Goal: Task Accomplishment & Management: Manage account settings

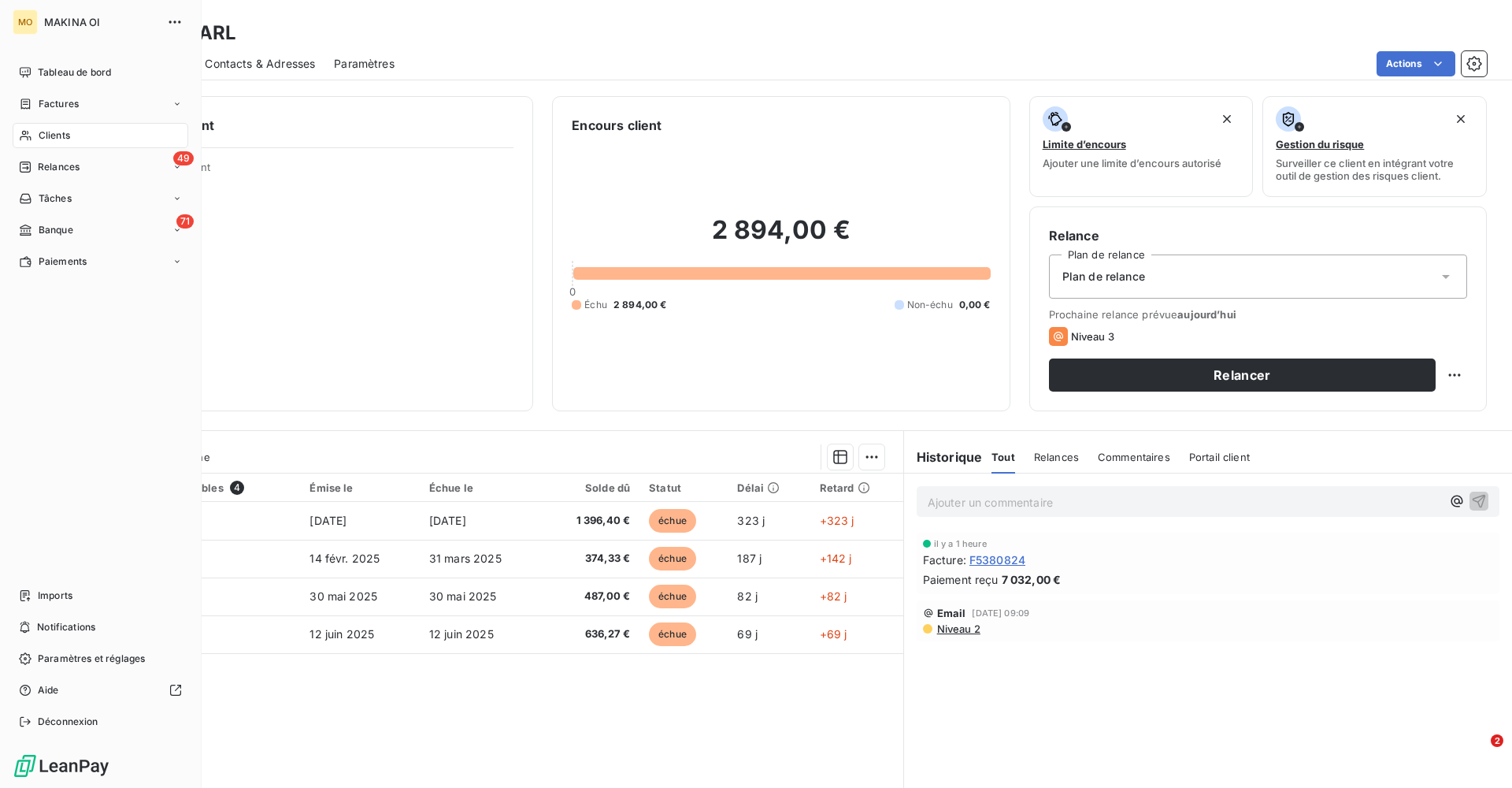
click at [72, 133] on div "Clients" at bounding box center [100, 135] width 175 height 26
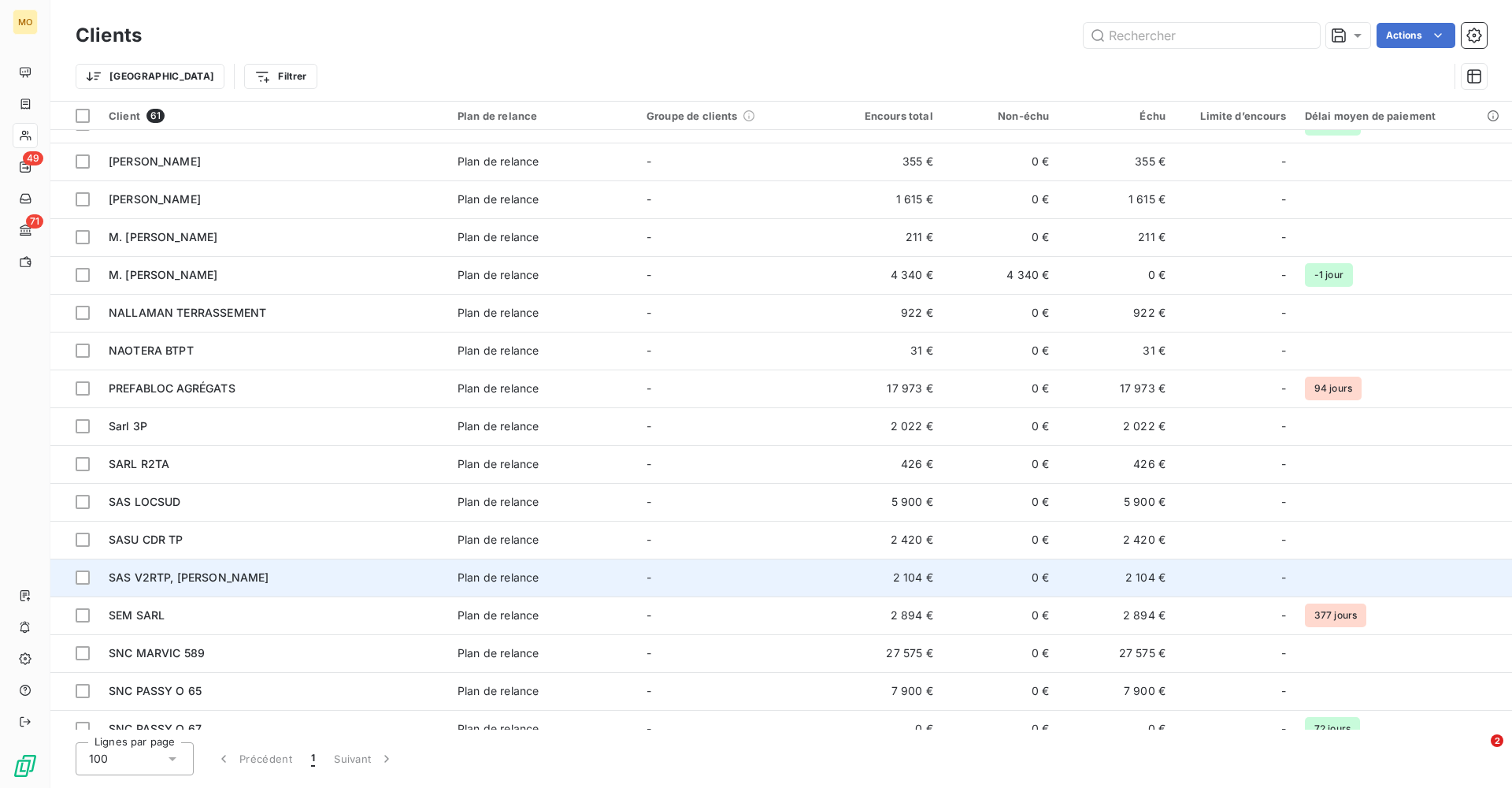
scroll to position [921, 0]
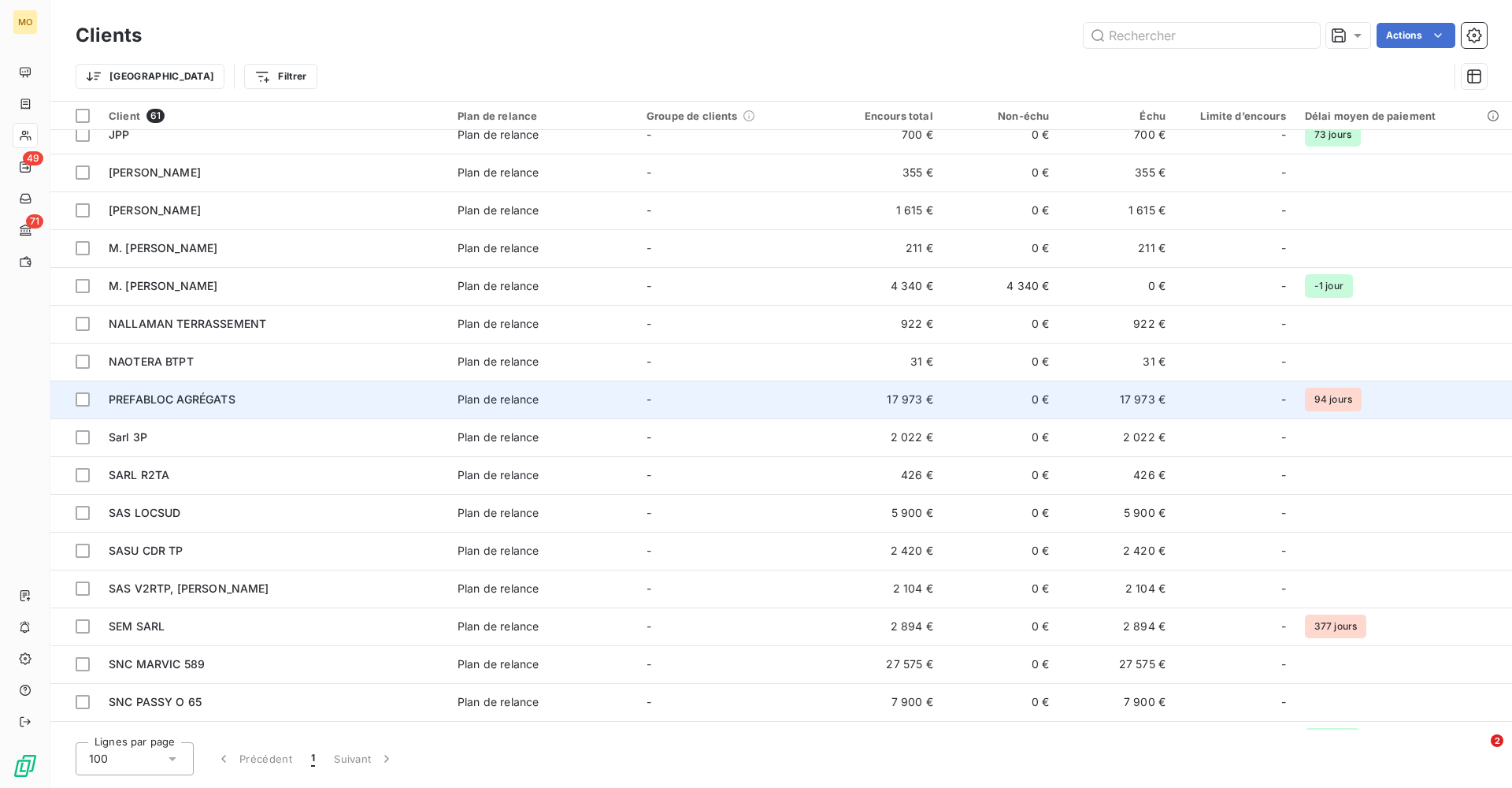
click at [280, 402] on div "PREFABLOC AGRÉGATS" at bounding box center [273, 399] width 330 height 16
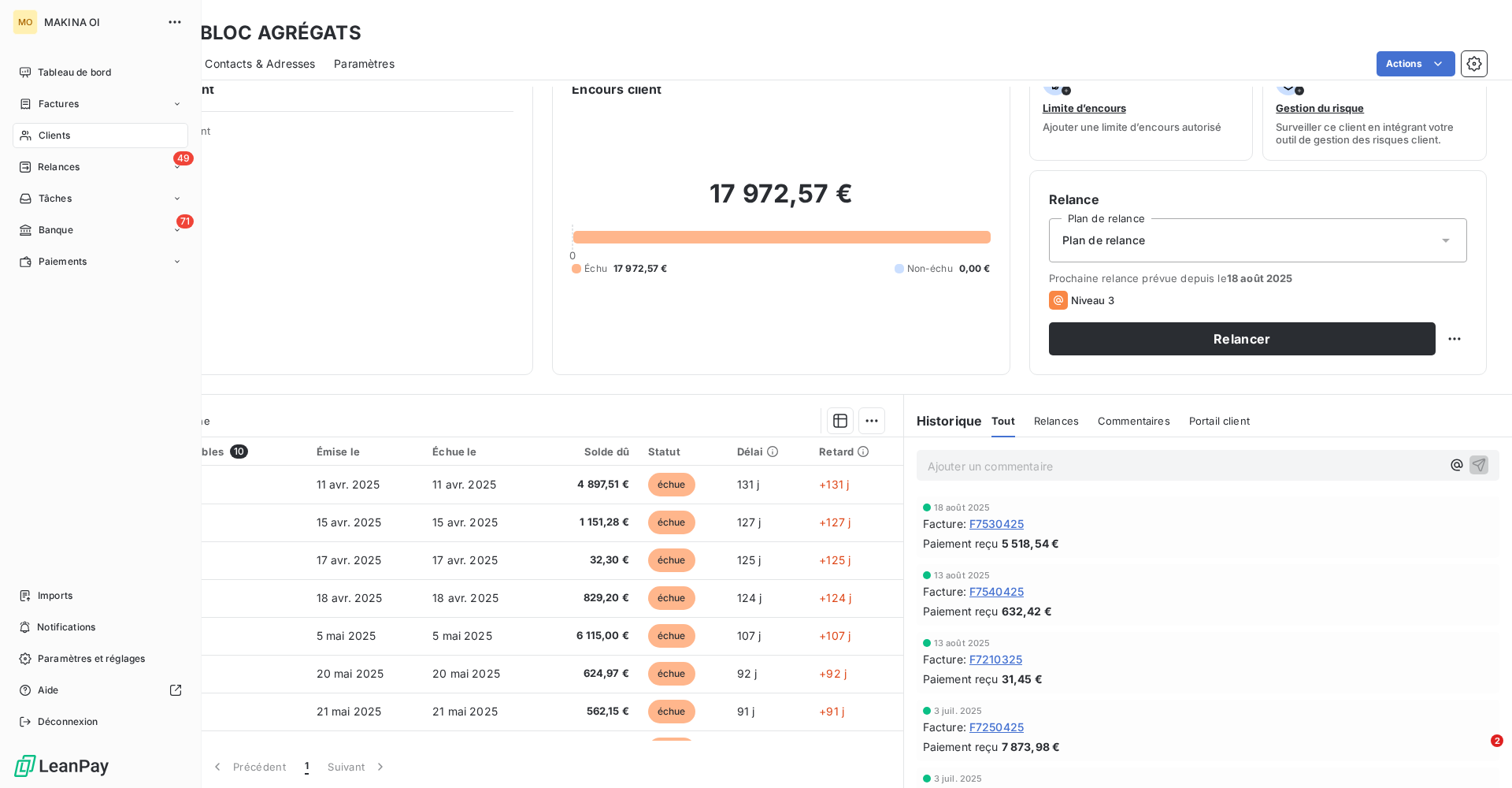
click at [61, 135] on span "Clients" at bounding box center [54, 135] width 31 height 15
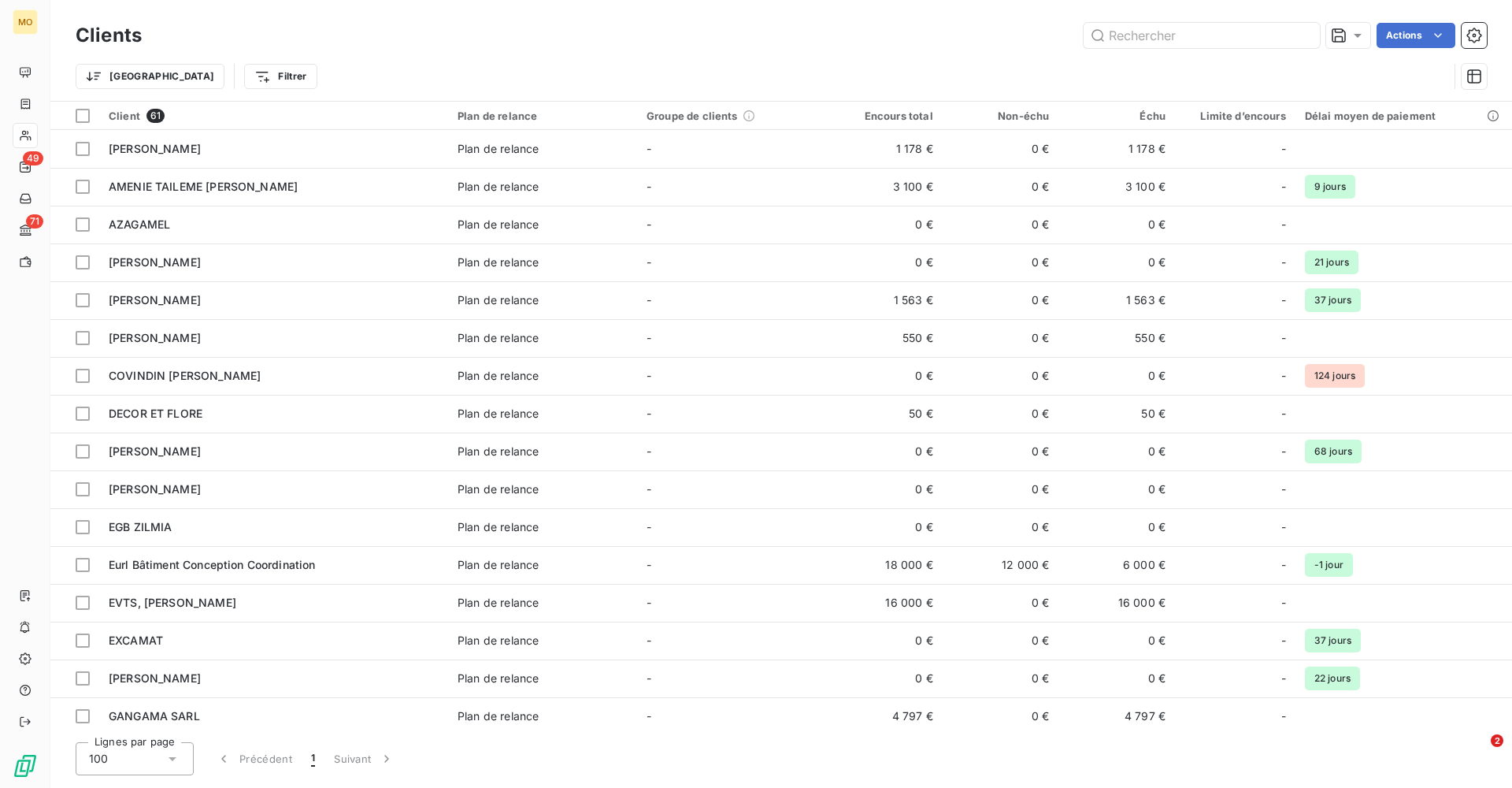
click at [1439, 34] on html "MO 49 71 Clients Actions Trier Filtrer Client 61 Plan de relance Groupe de clie…" at bounding box center [756, 394] width 1512 height 788
click at [1471, 39] on html "MO 49 71 Clients Actions Trier Filtrer Client 61 Plan de relance Groupe de clie…" at bounding box center [756, 394] width 1512 height 788
click at [1471, 39] on icon "button" at bounding box center [1474, 35] width 16 height 16
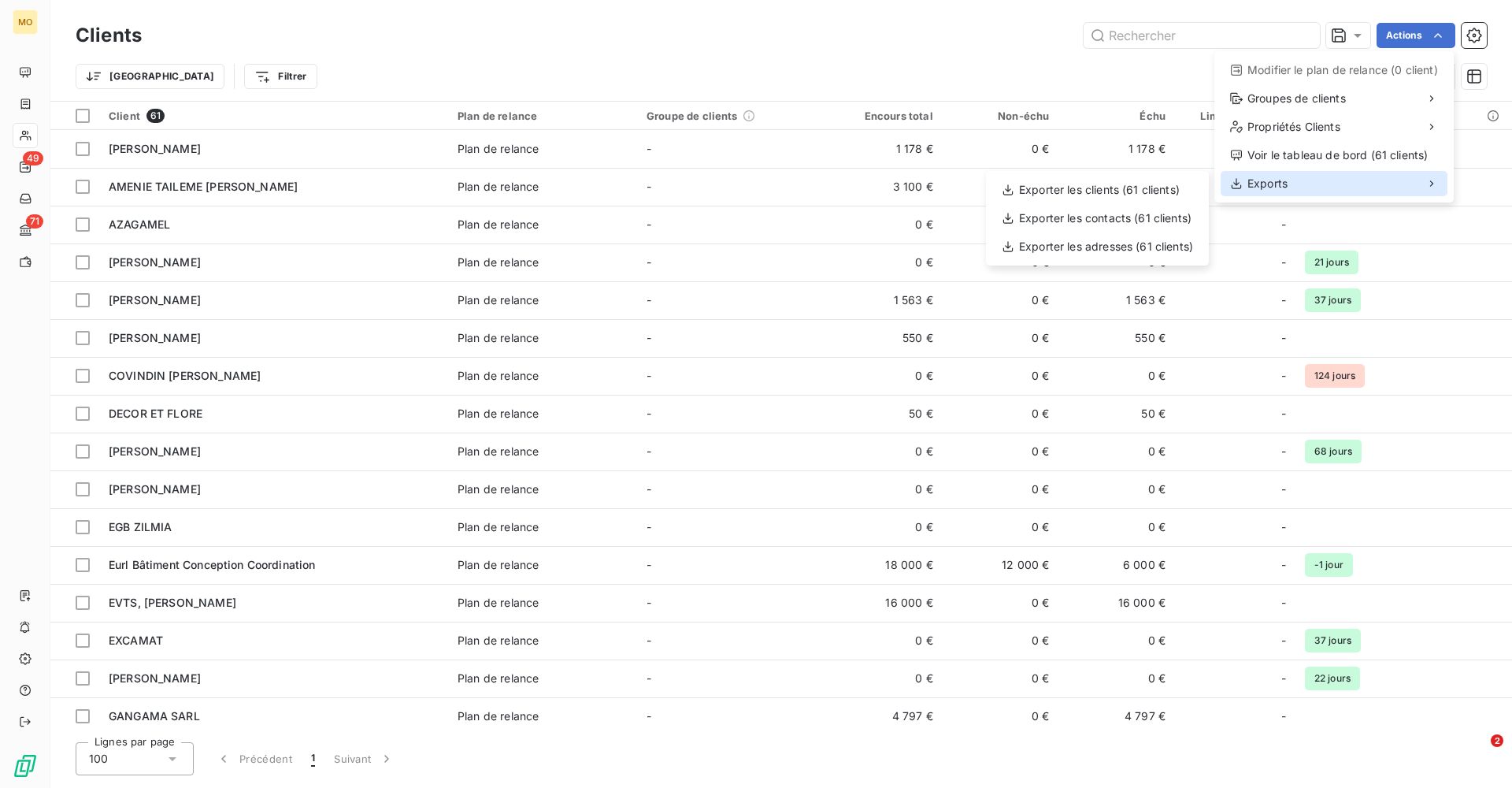
click at [1336, 190] on div "Exports" at bounding box center [1334, 184] width 227 height 26
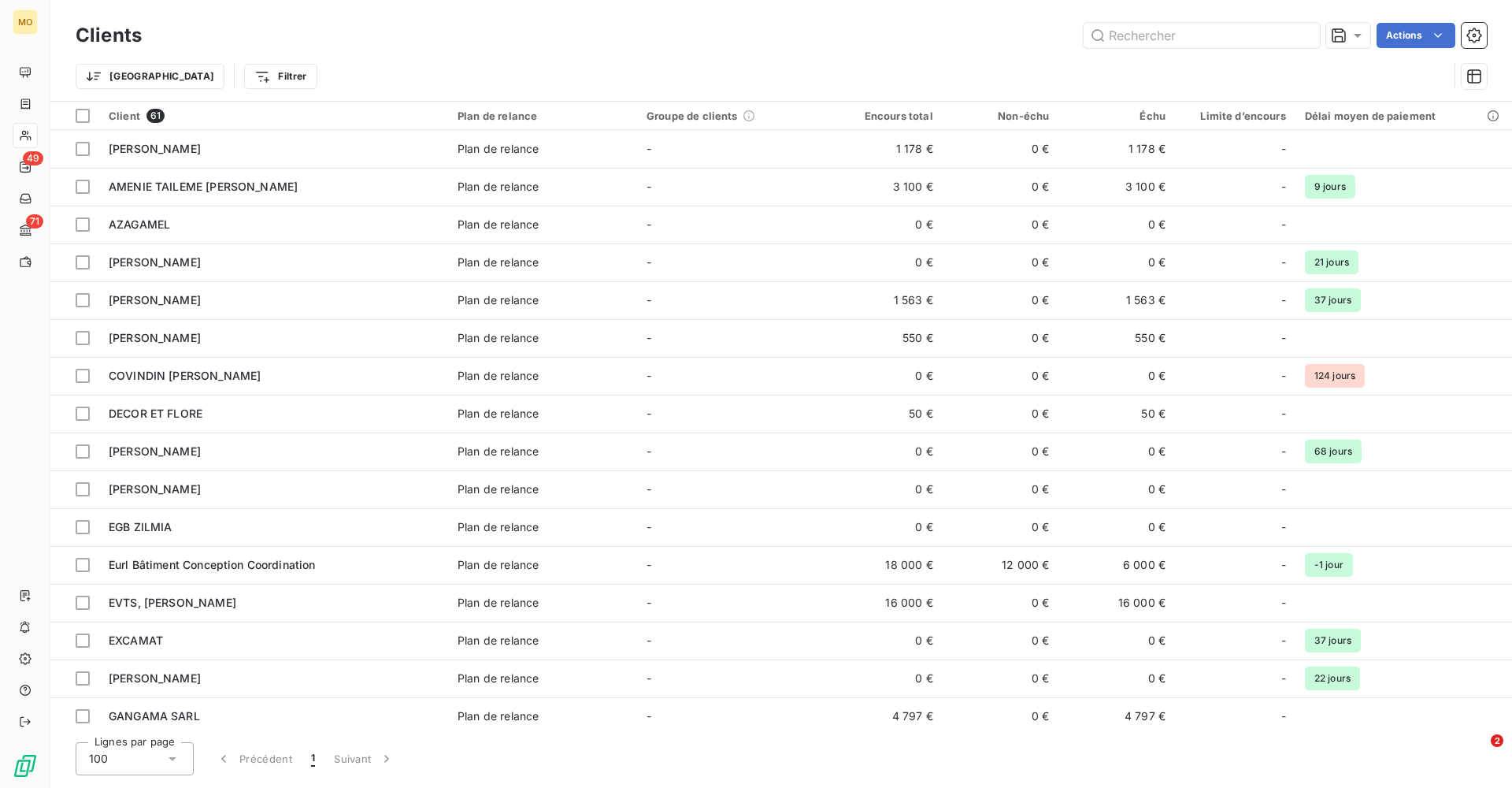
click at [996, 52] on html "MO 49 71 Clients Actions Trier Filtrer Client 61 Plan de relance Groupe de clie…" at bounding box center [756, 394] width 1512 height 788
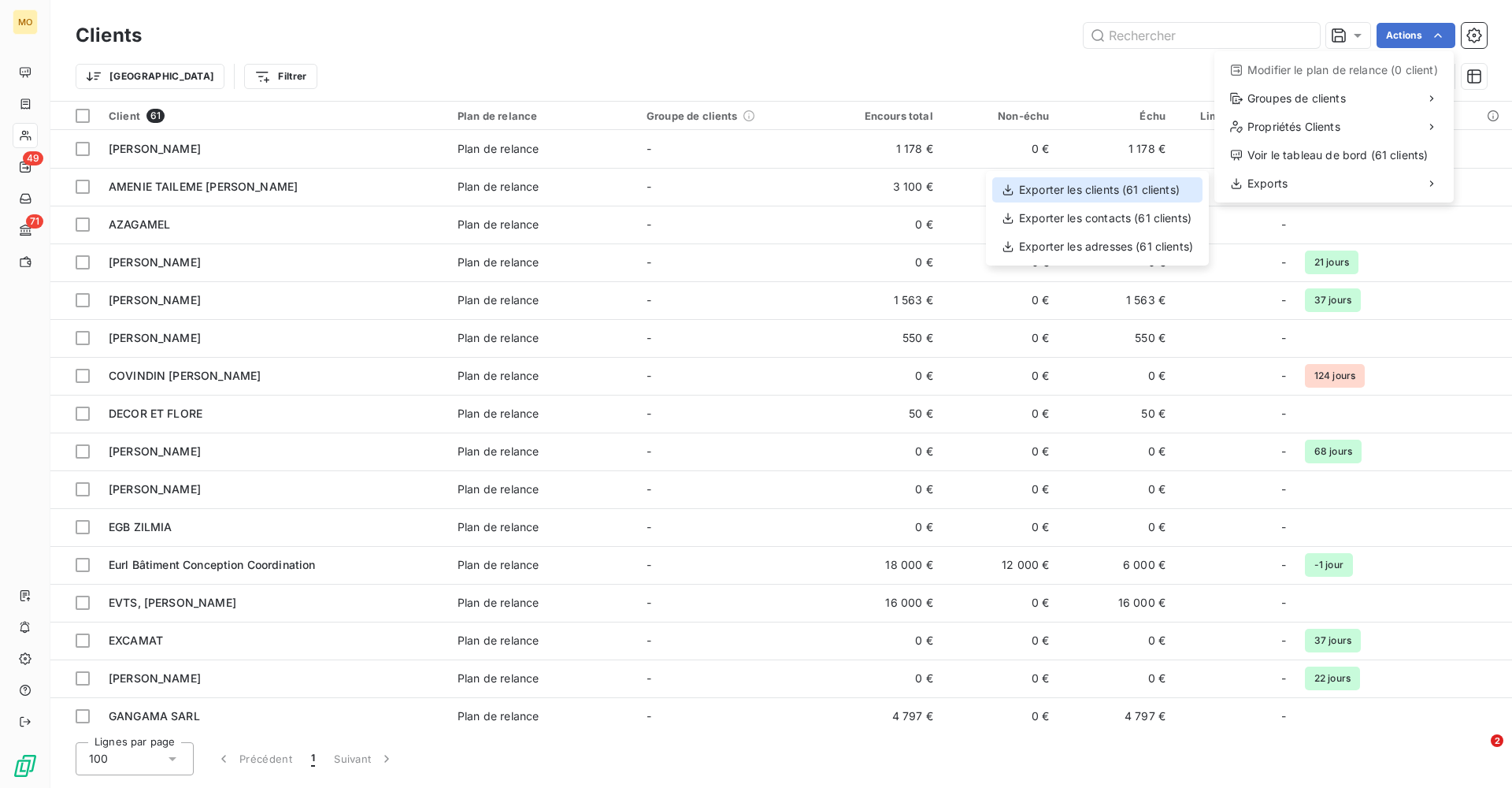
click at [1134, 194] on div "Exporter les clients (61 clients)" at bounding box center [1097, 190] width 210 height 26
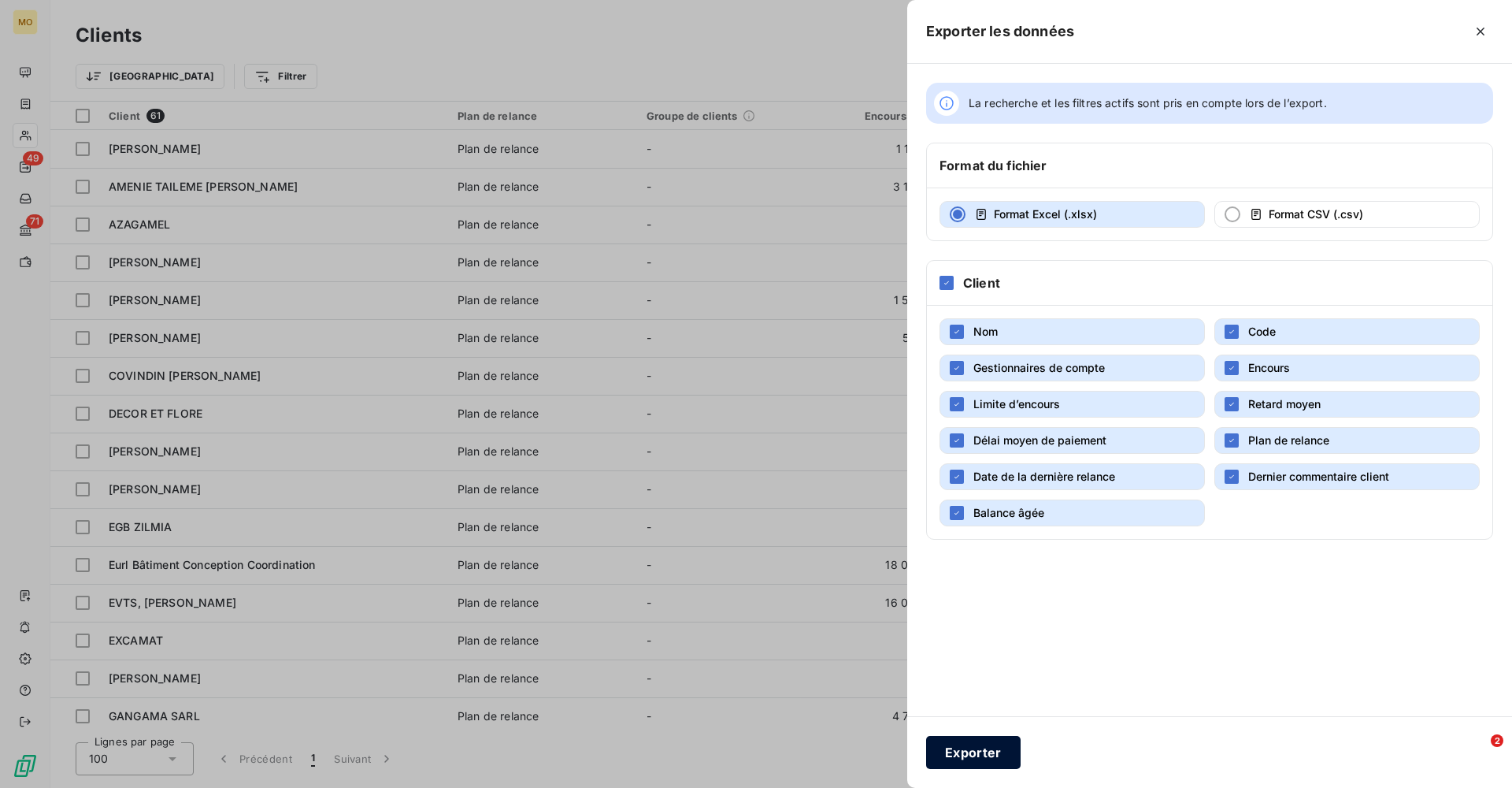
click at [979, 754] on button "Exporter" at bounding box center [972, 752] width 94 height 33
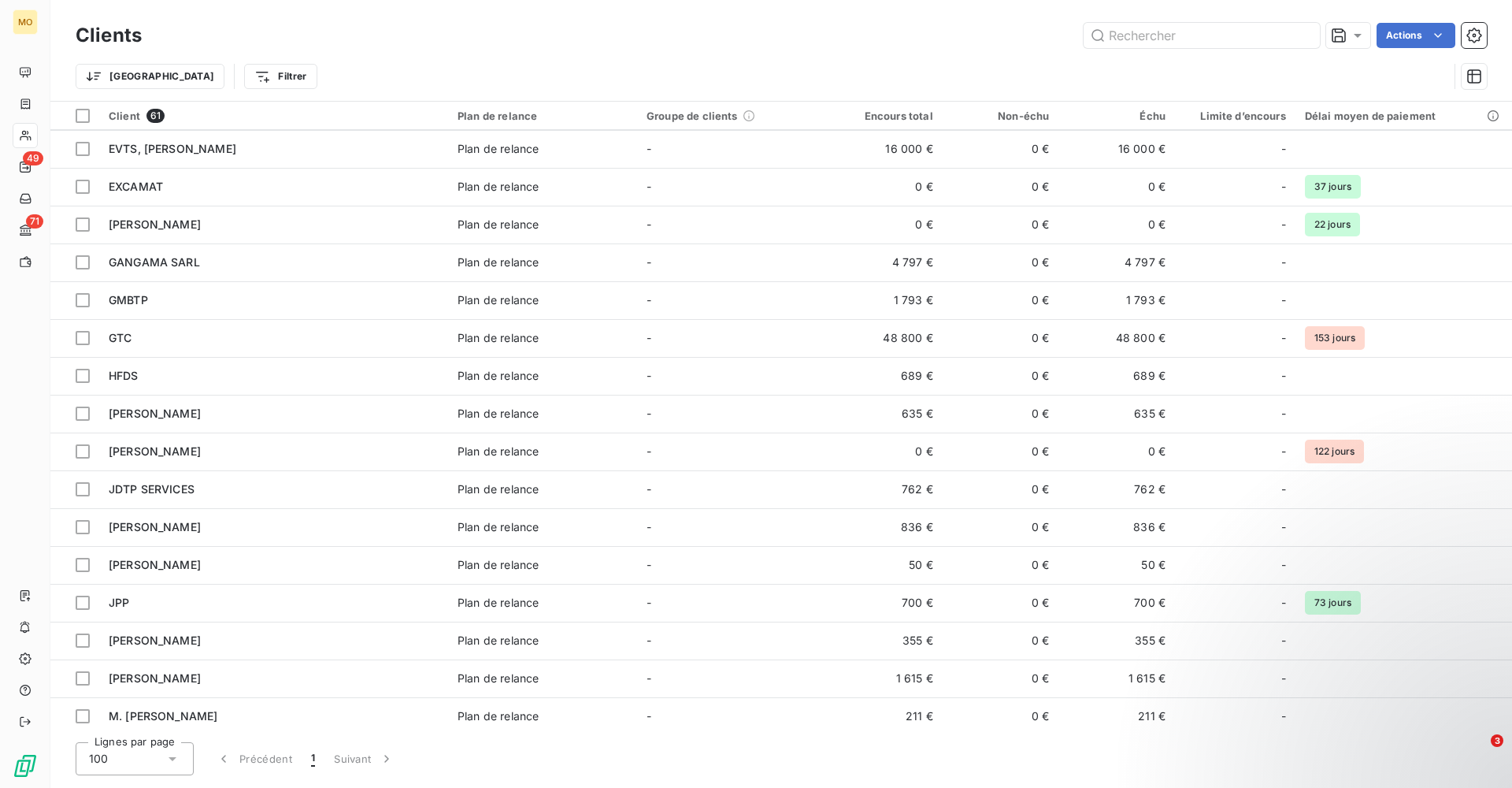
scroll to position [441, 0]
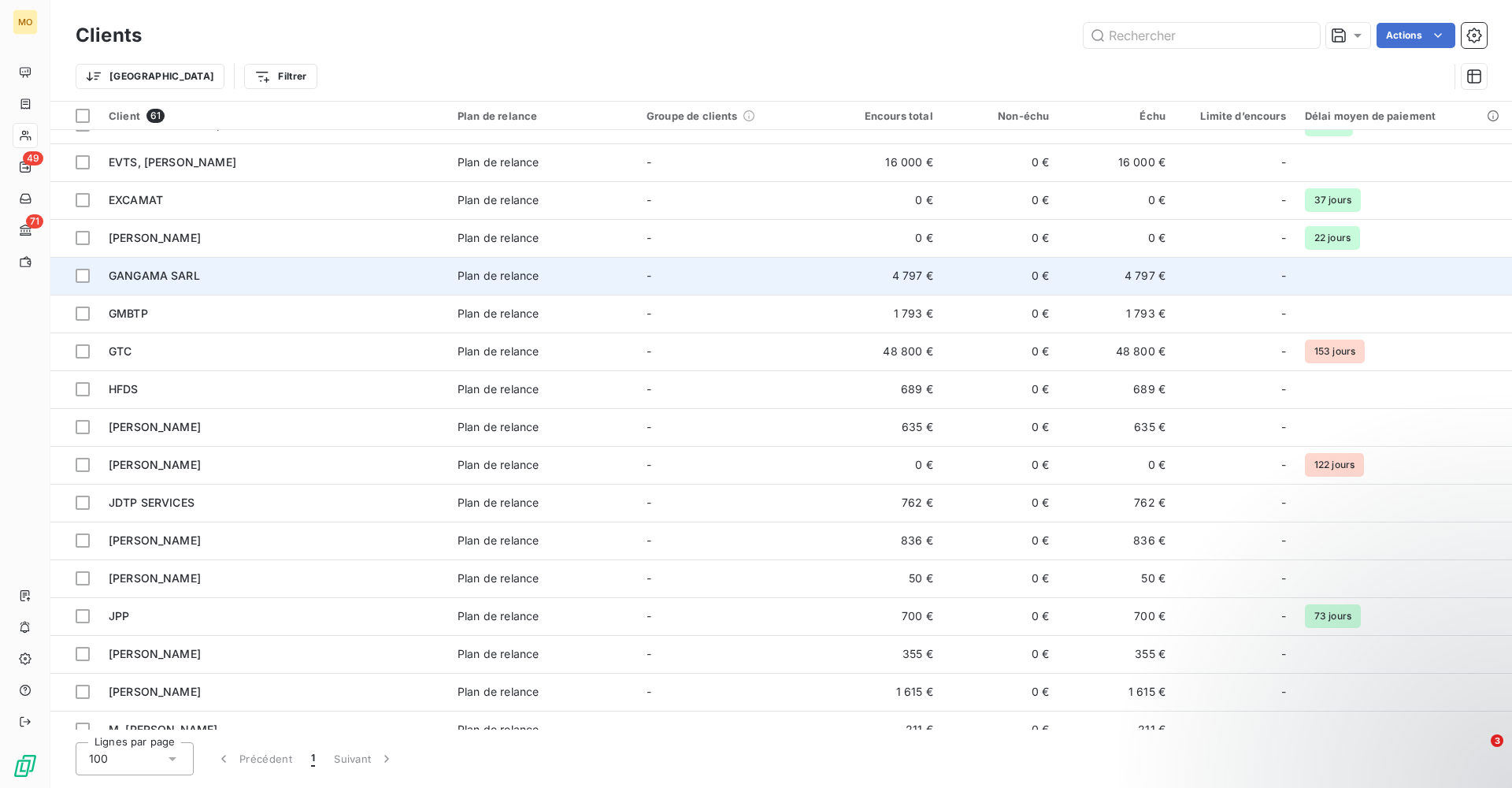
click at [276, 276] on div "GANGAMA SARL" at bounding box center [273, 275] width 330 height 16
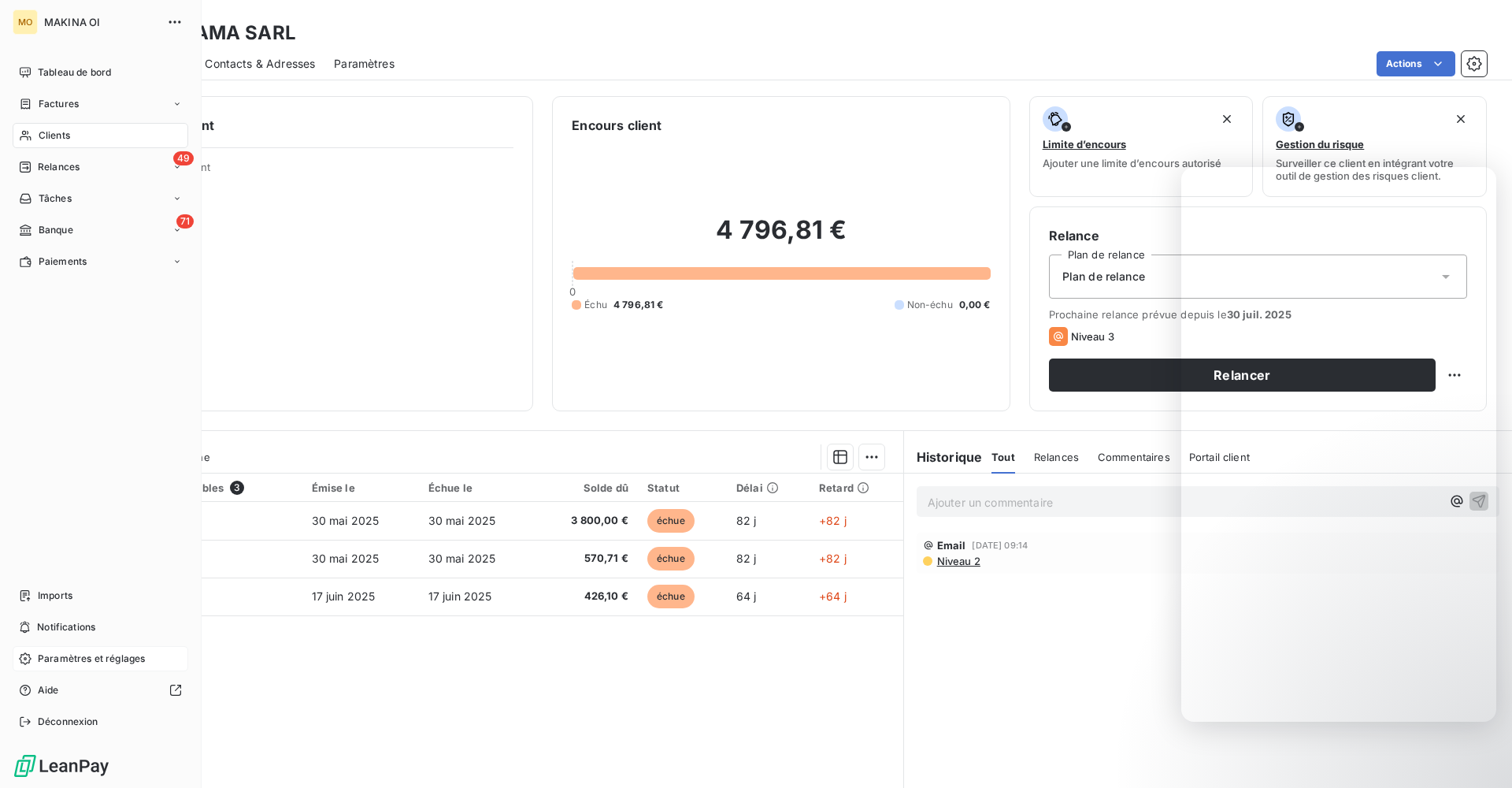
click at [64, 656] on span "Paramètres et réglages" at bounding box center [90, 659] width 107 height 15
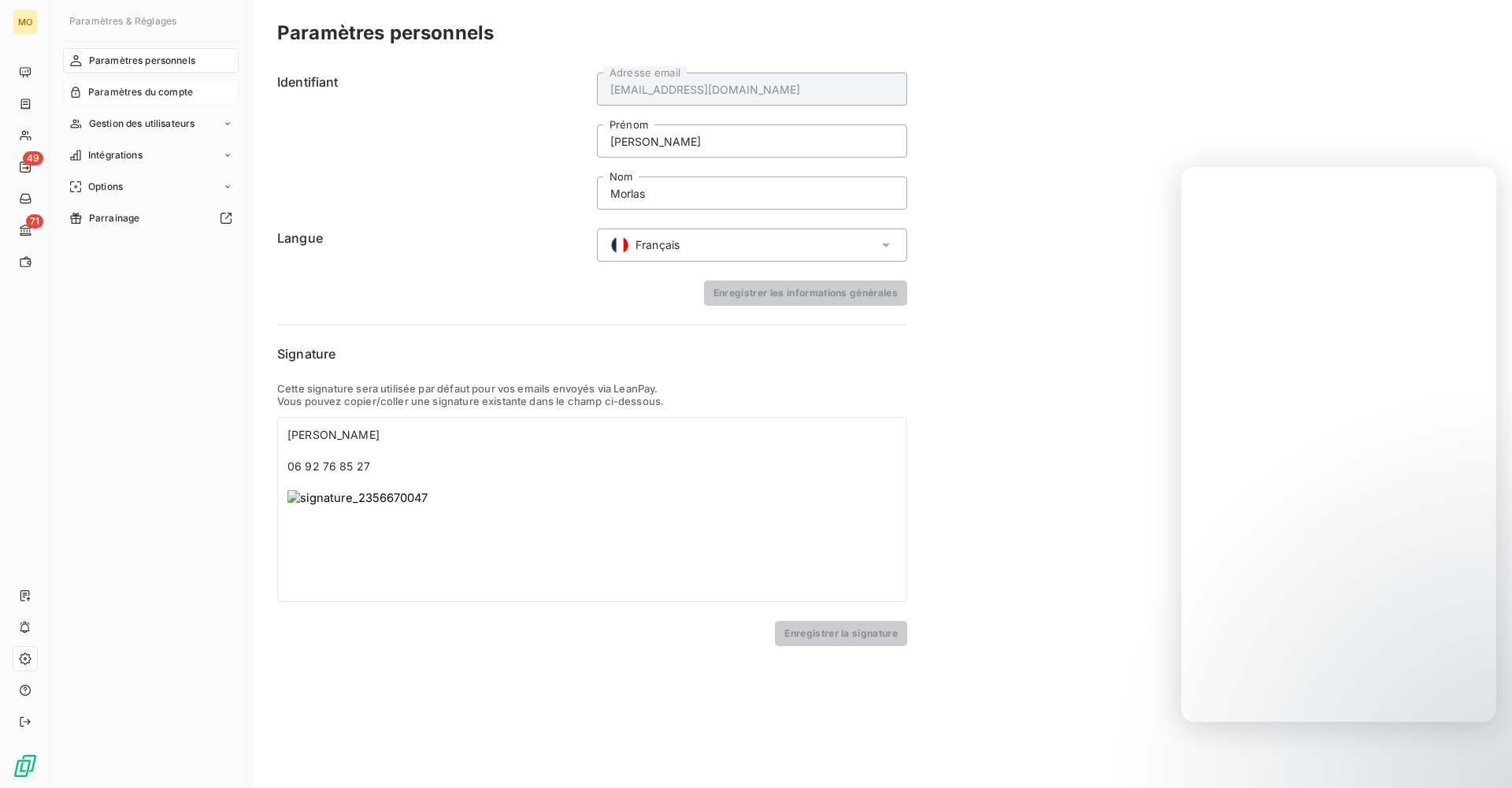
click at [163, 89] on span "Paramètres du compte" at bounding box center [141, 92] width 105 height 15
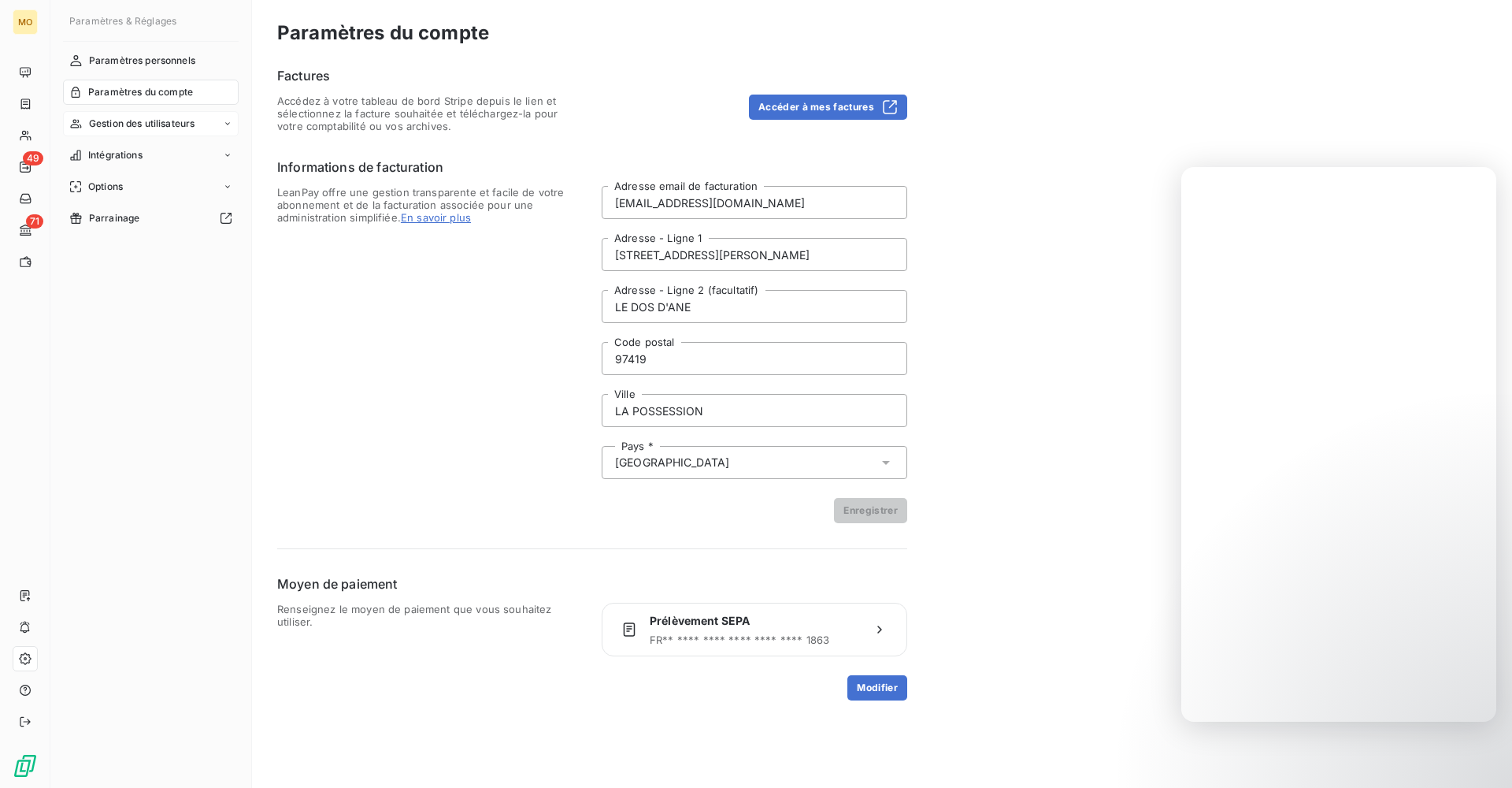
click at [185, 122] on span "Gestion des utilisateurs" at bounding box center [142, 124] width 106 height 15
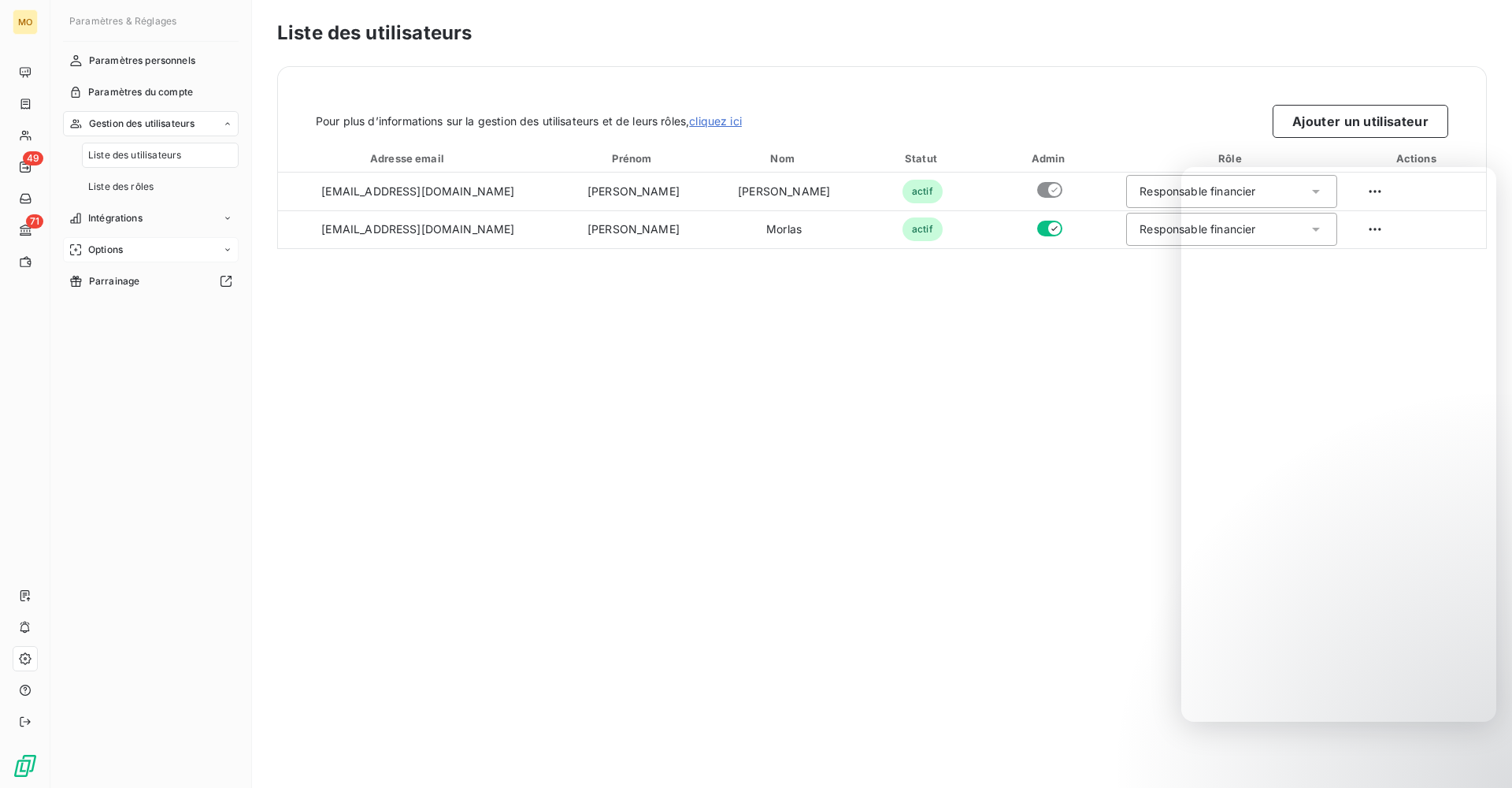
click at [228, 250] on icon at bounding box center [227, 250] width 9 height 9
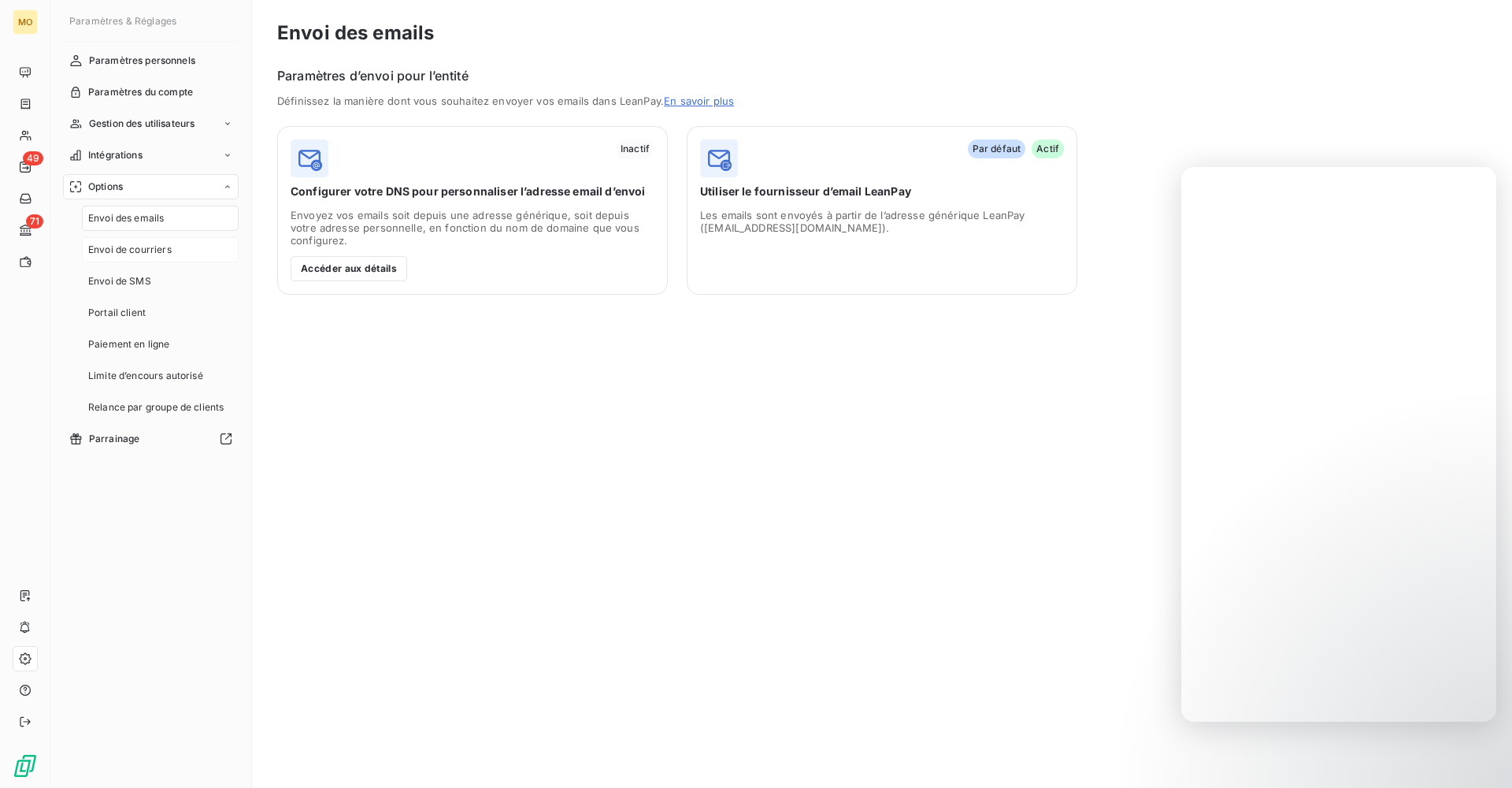
click at [140, 249] on span "Envoi de courriers" at bounding box center [130, 250] width 83 height 15
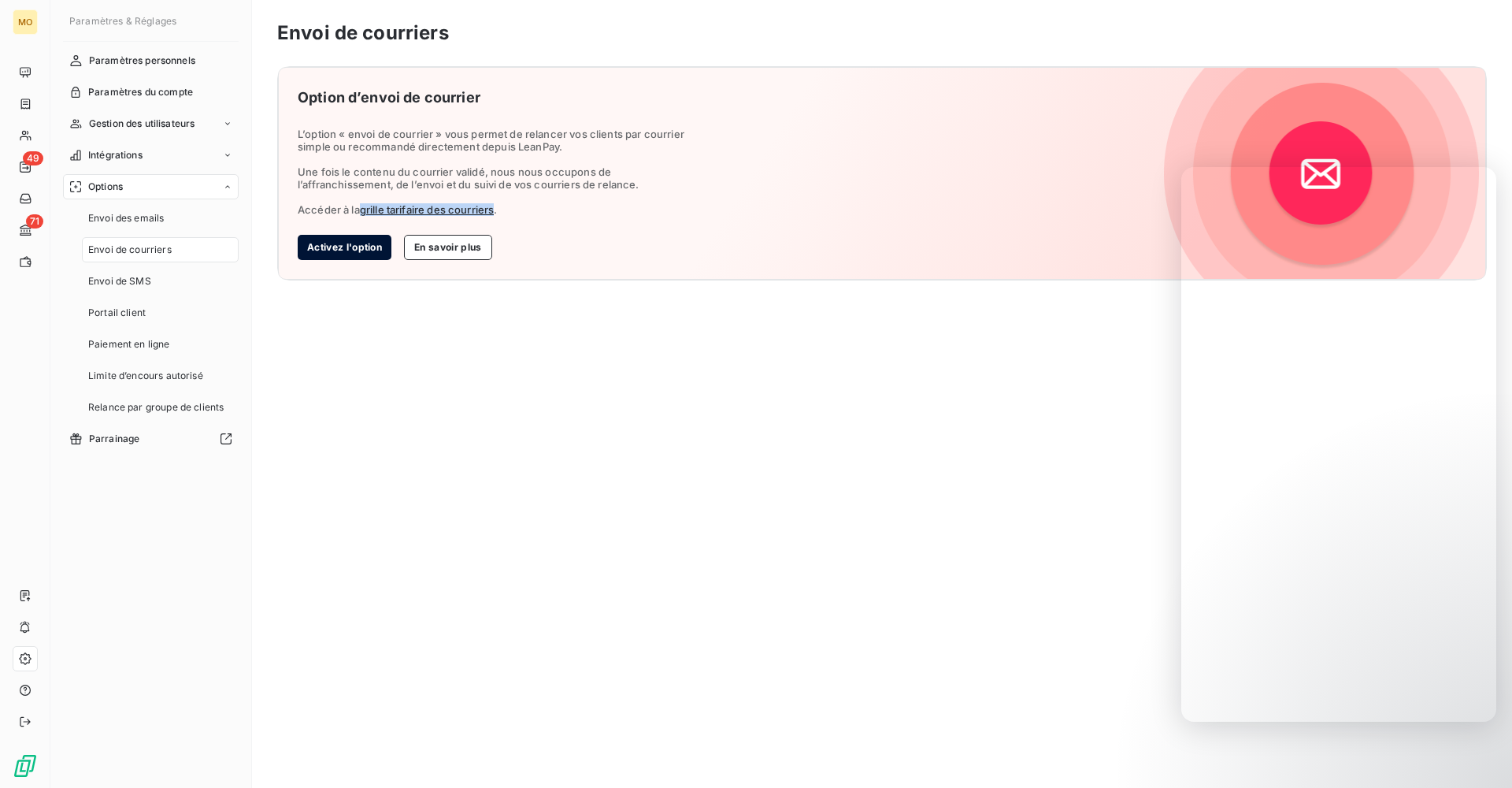
click at [340, 246] on button "Activez l'option" at bounding box center [344, 248] width 94 height 26
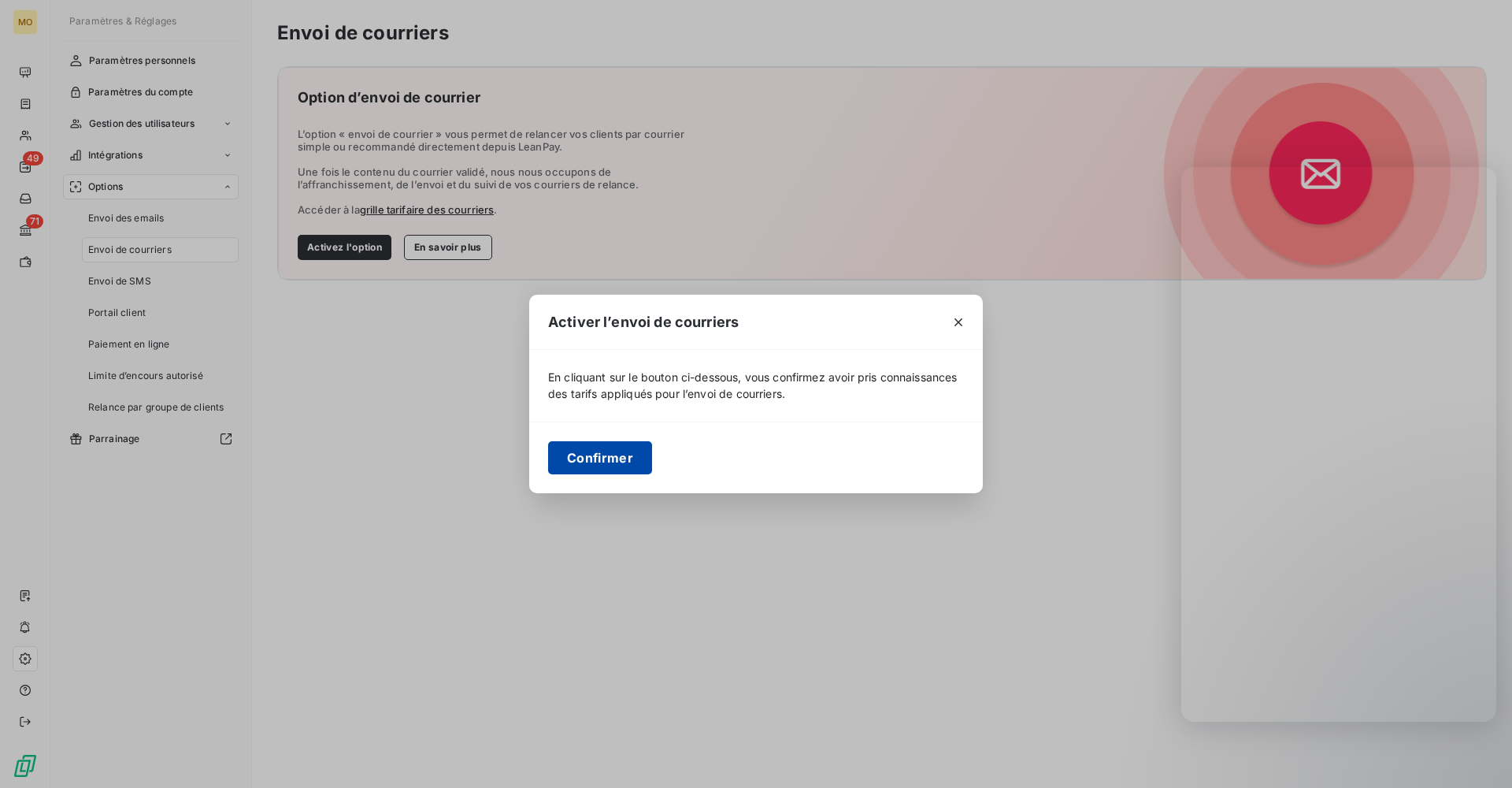
click at [612, 453] on button "Confirmer" at bounding box center [600, 458] width 104 height 33
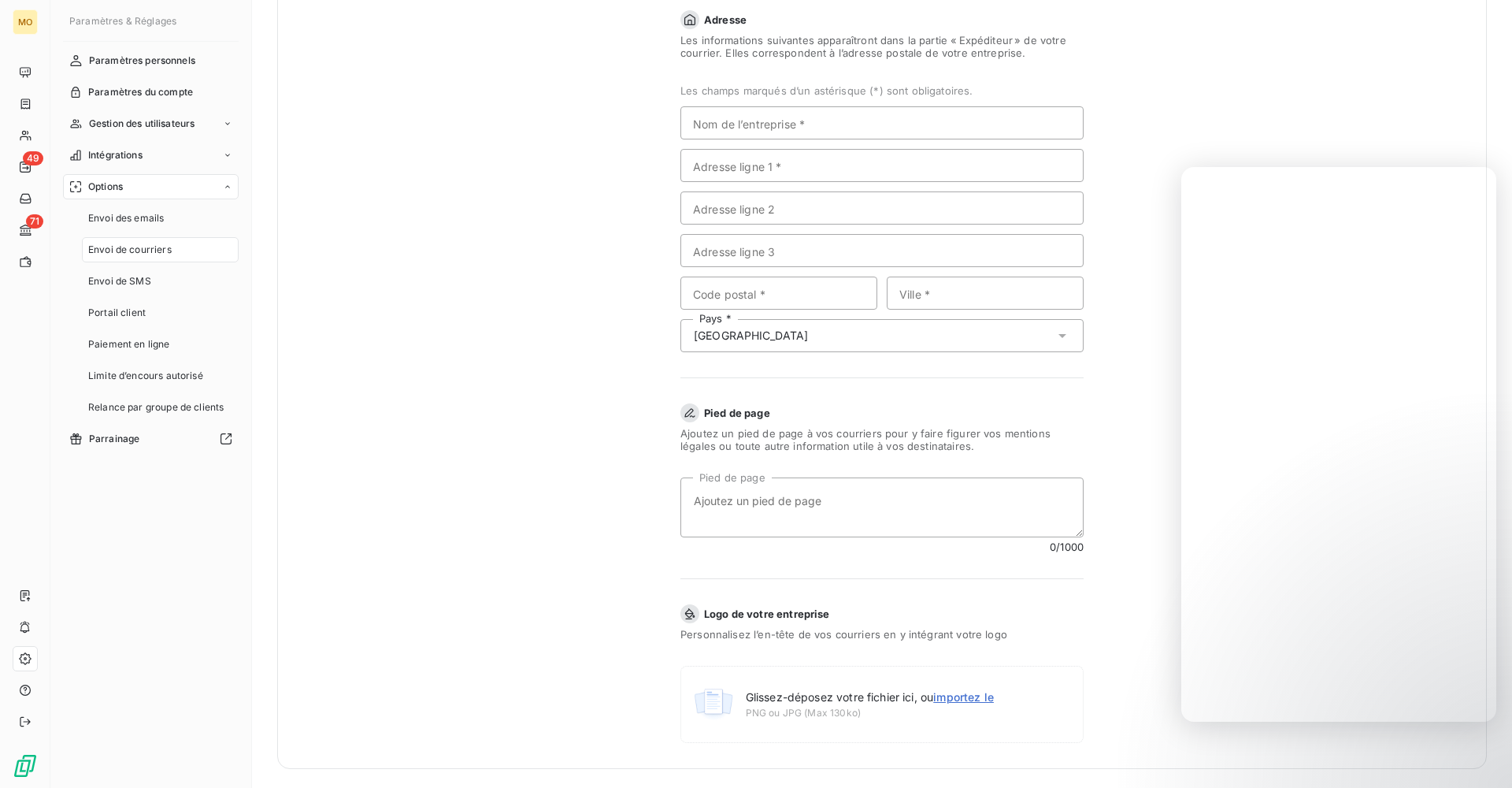
scroll to position [101, 0]
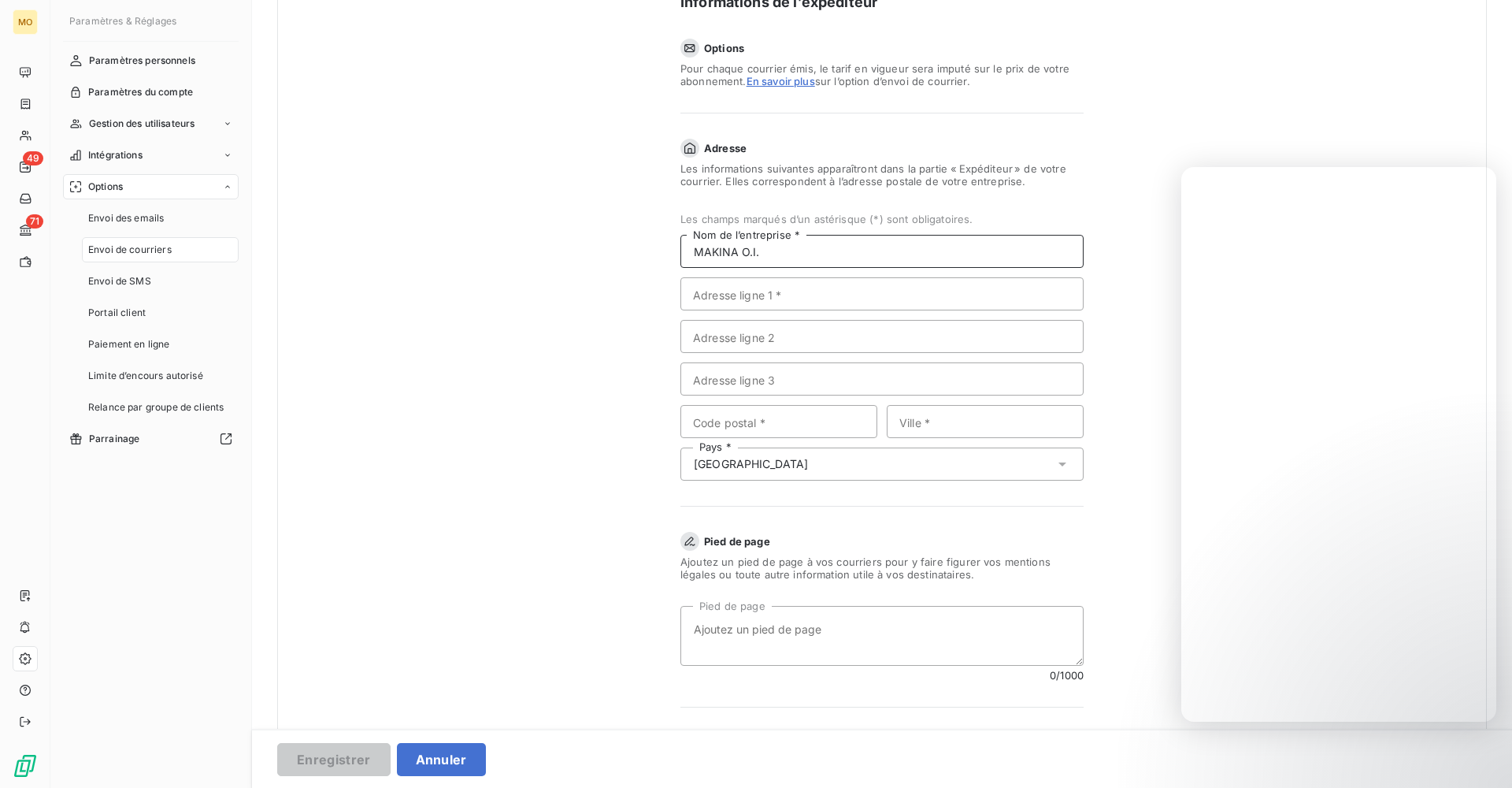
type input "MAKINA O.I."
type input "[STREET_ADDRESS][PERSON_NAME]"
type input "97419"
type input "La Possession"
click at [891, 463] on div "[GEOGRAPHIC_DATA]" at bounding box center [882, 464] width 403 height 33
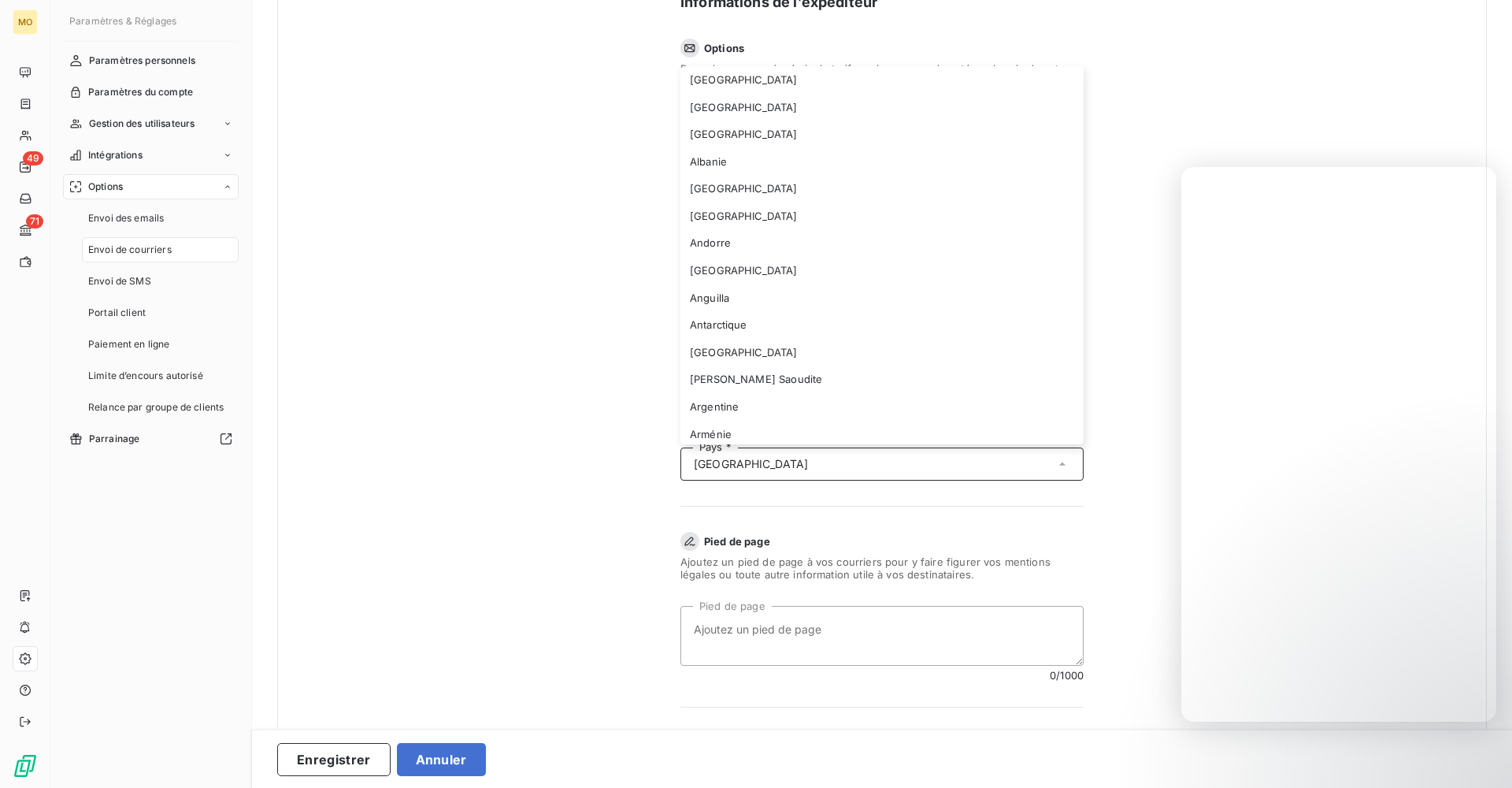
scroll to position [1443, 0]
click at [891, 463] on input "text" at bounding box center [931, 464] width 246 height 15
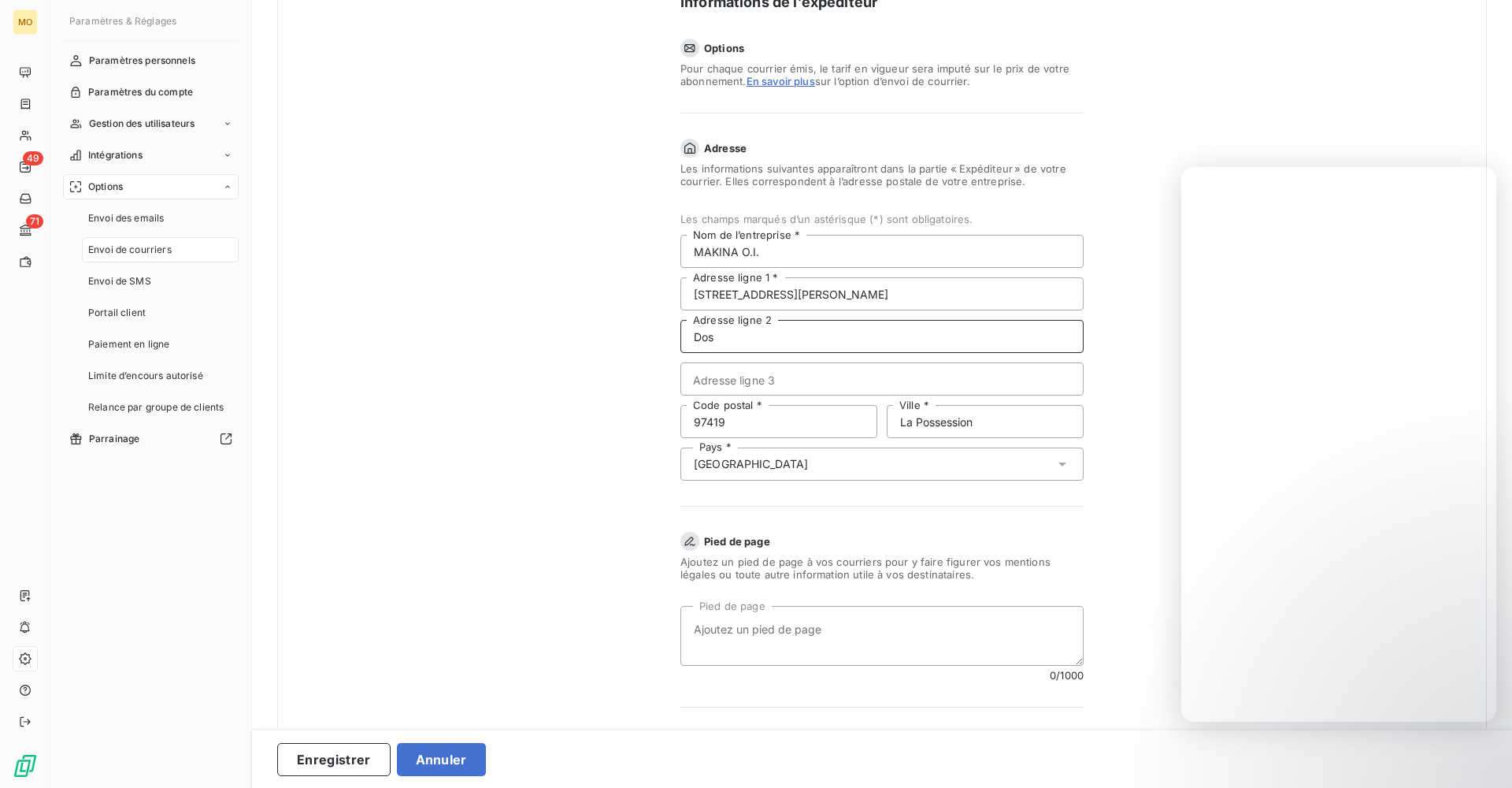
type input "Dos D"
drag, startPoint x: 757, startPoint y: 345, endPoint x: 671, endPoint y: 345, distance: 86.0
click at [671, 345] on form "Informations de l’expéditeur Options Pour chaque courrier émis, le tarif en vig…" at bounding box center [882, 431] width 629 height 931
drag, startPoint x: 730, startPoint y: 339, endPoint x: 685, endPoint y: 339, distance: 45.0
click at [685, 339] on input "Dos D" at bounding box center [882, 336] width 403 height 33
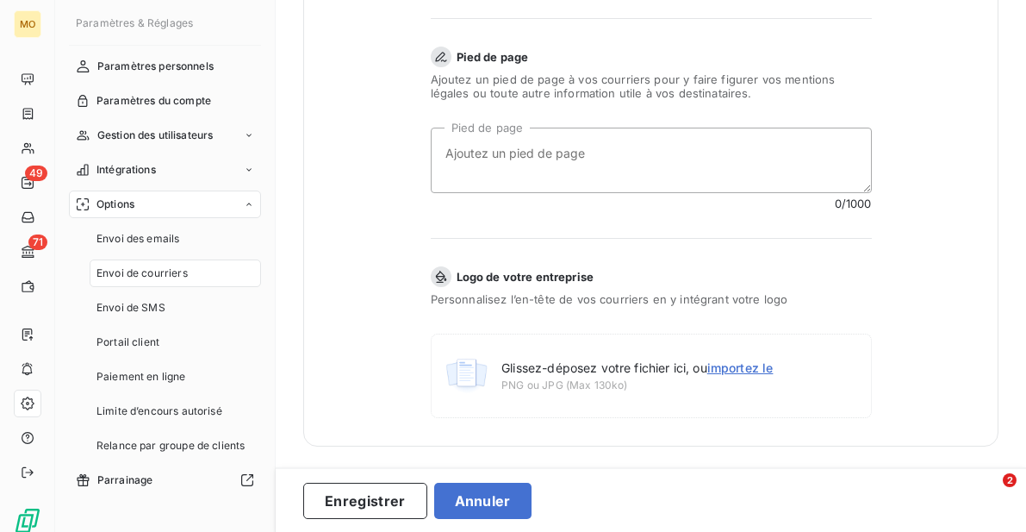
scroll to position [645, 0]
click at [575, 163] on textarea "Pied de page" at bounding box center [651, 160] width 441 height 65
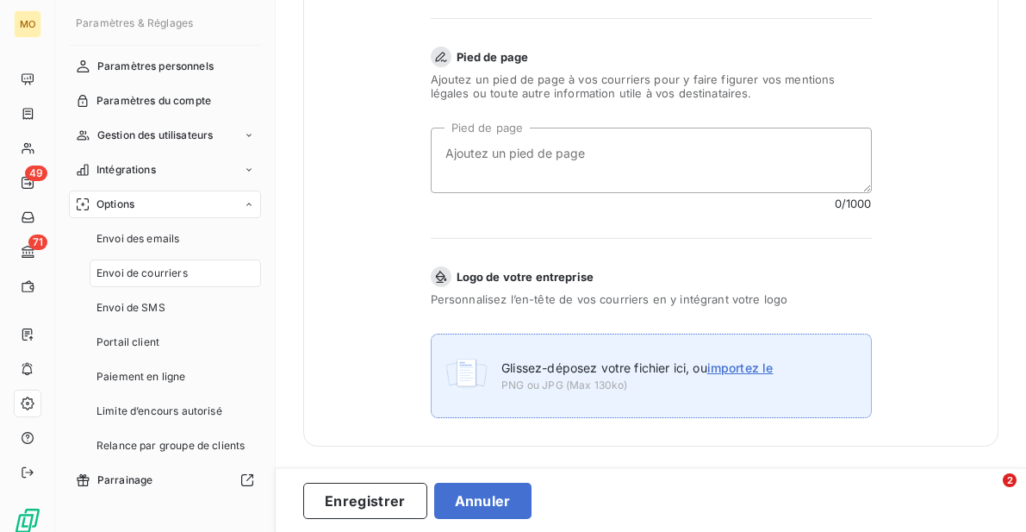
click at [586, 377] on span "PNG ou JPG (Max 130ko)" at bounding box center [637, 385] width 271 height 16
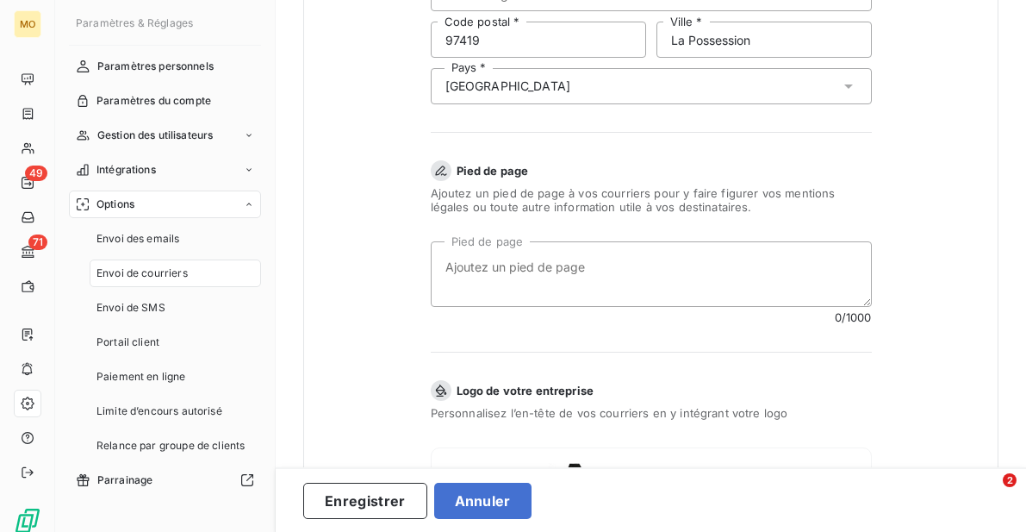
scroll to position [529, 0]
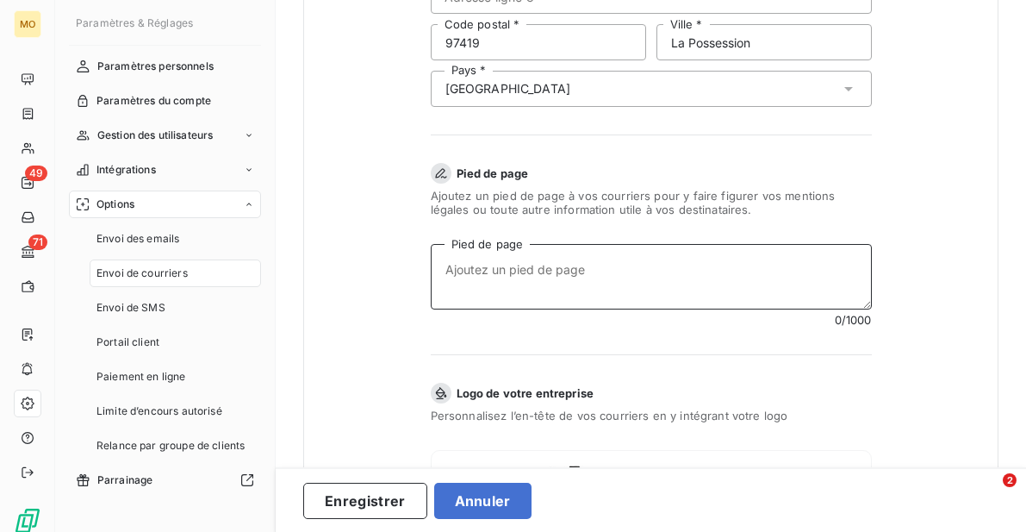
click at [577, 281] on textarea "Pied de page" at bounding box center [651, 276] width 441 height 65
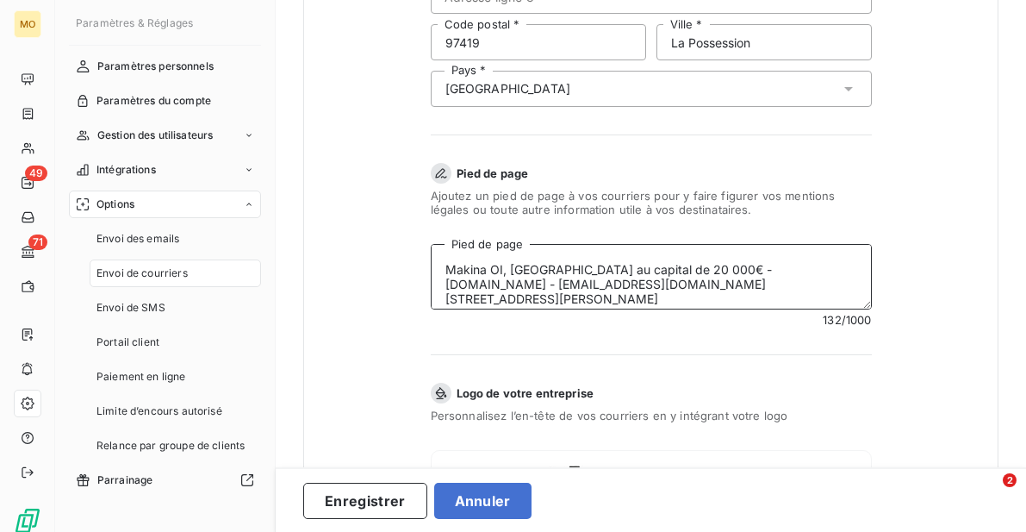
click at [716, 300] on textarea "Makina OI, [GEOGRAPHIC_DATA] au capital de 20 000€ - [DOMAIN_NAME] - [EMAIL_ADD…" at bounding box center [651, 276] width 441 height 65
click at [796, 295] on textarea "Makina OI, [GEOGRAPHIC_DATA] au capital de 20 000€ - [DOMAIN_NAME] - [EMAIL_ADD…" at bounding box center [651, 276] width 441 height 65
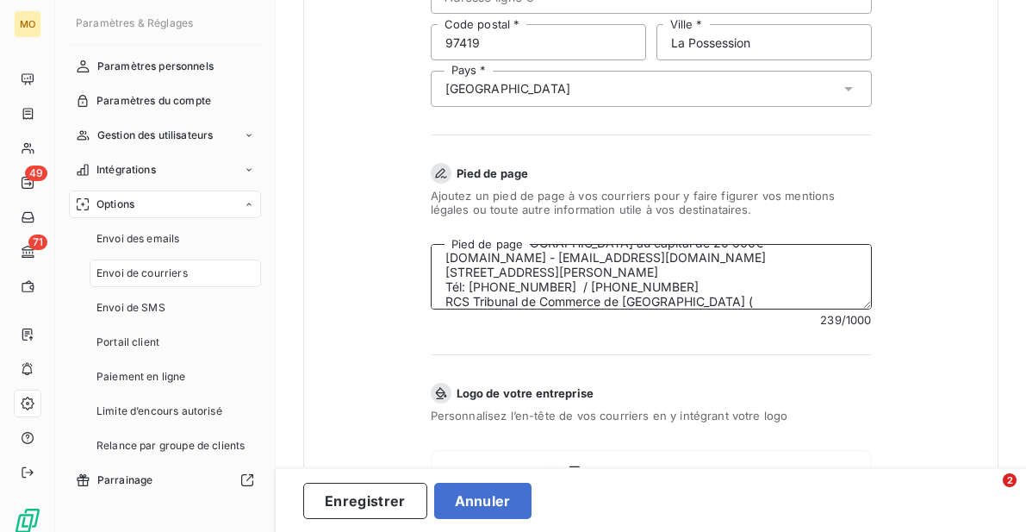
scroll to position [59, 0]
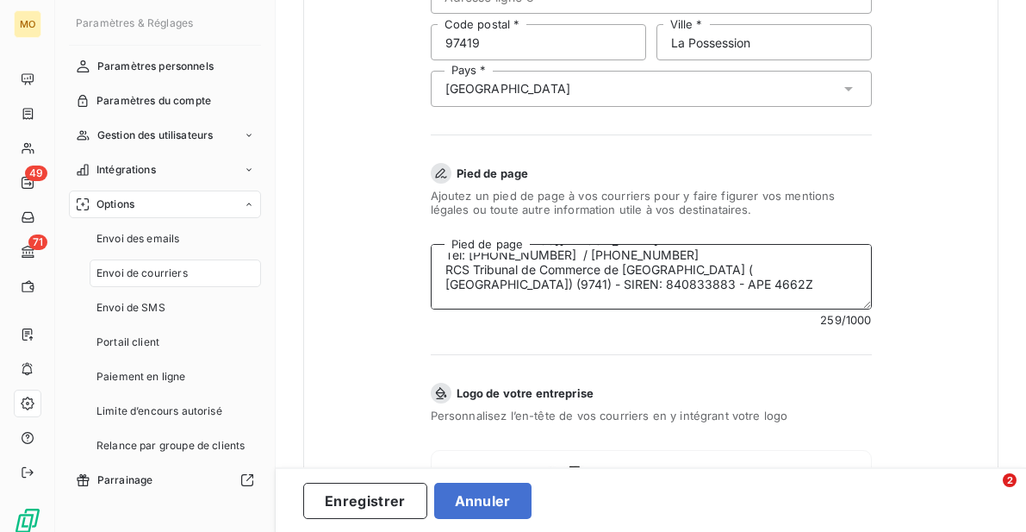
click at [801, 273] on textarea "Makina OI, [GEOGRAPHIC_DATA] au capital de 20 000€ - [DOMAIN_NAME] - [EMAIL_ADD…" at bounding box center [651, 276] width 441 height 65
click at [666, 296] on textarea "Makina OI, [GEOGRAPHIC_DATA] au capital de 20 000€ - [DOMAIN_NAME] - [EMAIL_ADD…" at bounding box center [651, 276] width 441 height 65
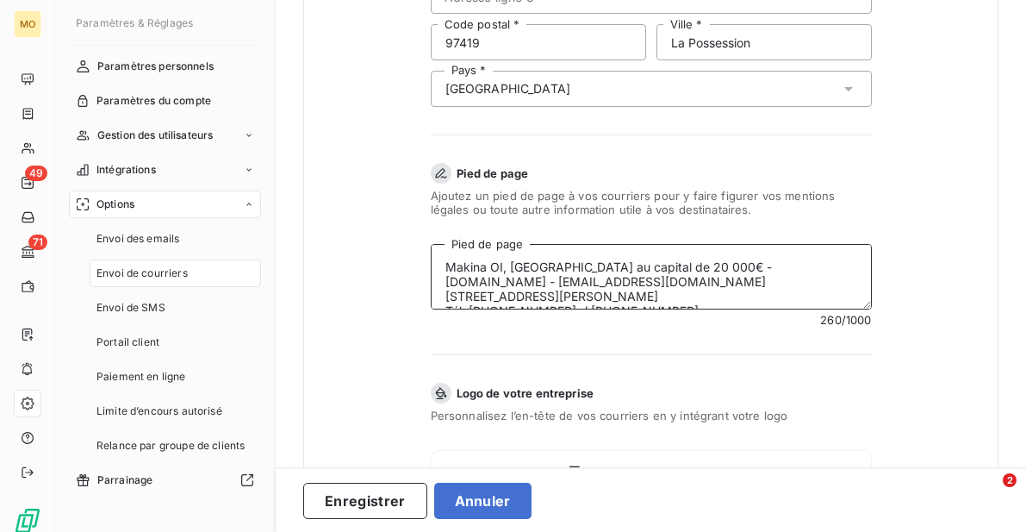
scroll to position [0, 0]
click at [530, 266] on textarea "Makina OI, [GEOGRAPHIC_DATA] au capital de 20 000€ - [DOMAIN_NAME] - [EMAIL_ADD…" at bounding box center [651, 276] width 441 height 65
type textarea "Makina OI, SARL au capital de 20 000€ - [DOMAIN_NAME] - [EMAIL_ADDRESS][DOMAIN_…"
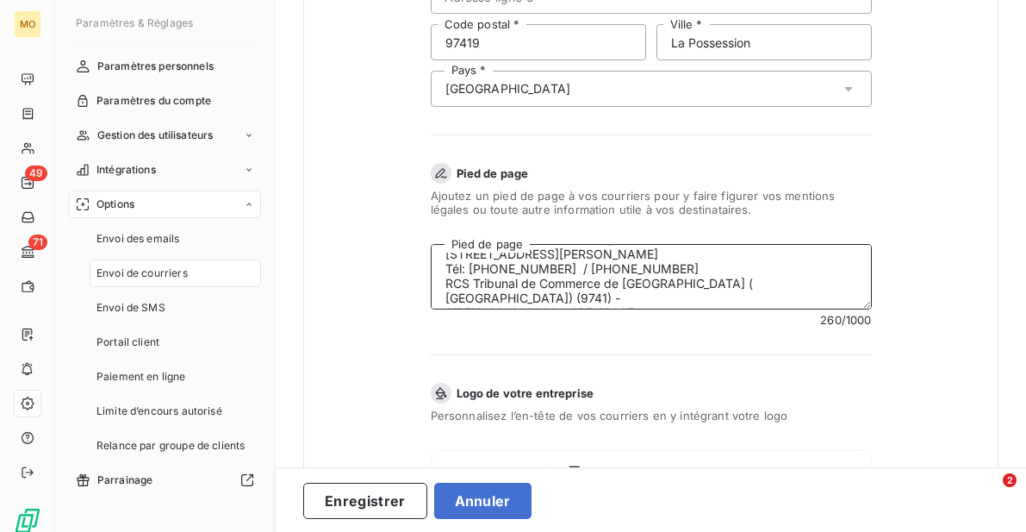
scroll to position [46, 0]
